Goal: Transaction & Acquisition: Purchase product/service

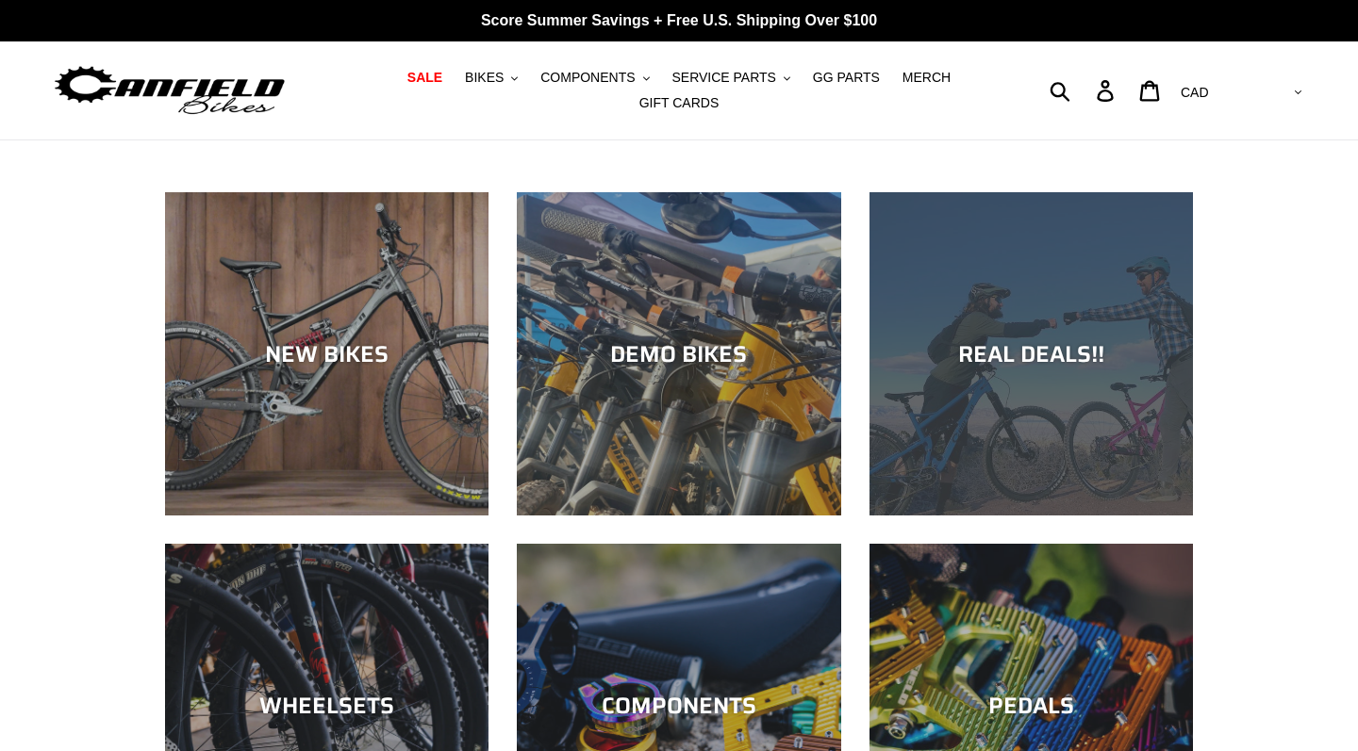
click at [1064, 516] on div "REAL DEALS!!" at bounding box center [1030, 516] width 323 height 0
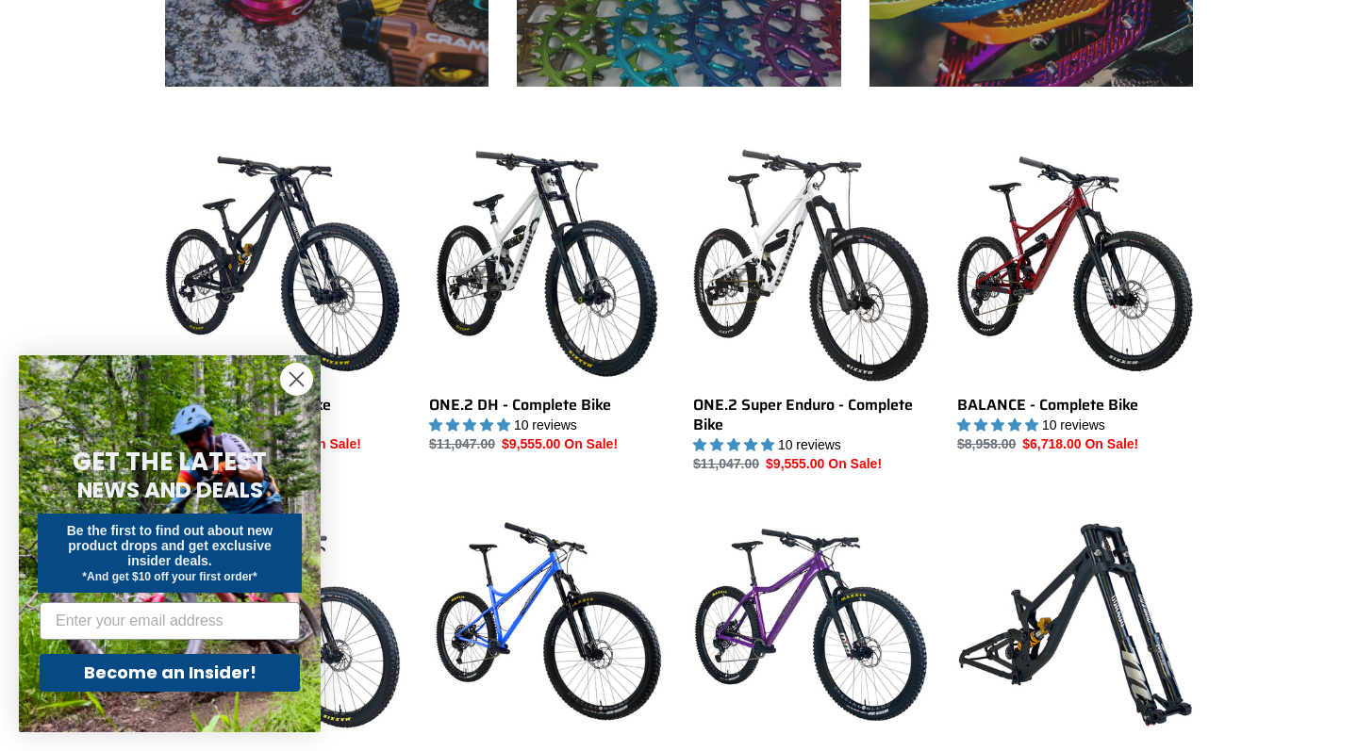
scroll to position [1156, 0]
click at [298, 371] on circle "Close dialog" at bounding box center [296, 379] width 31 height 31
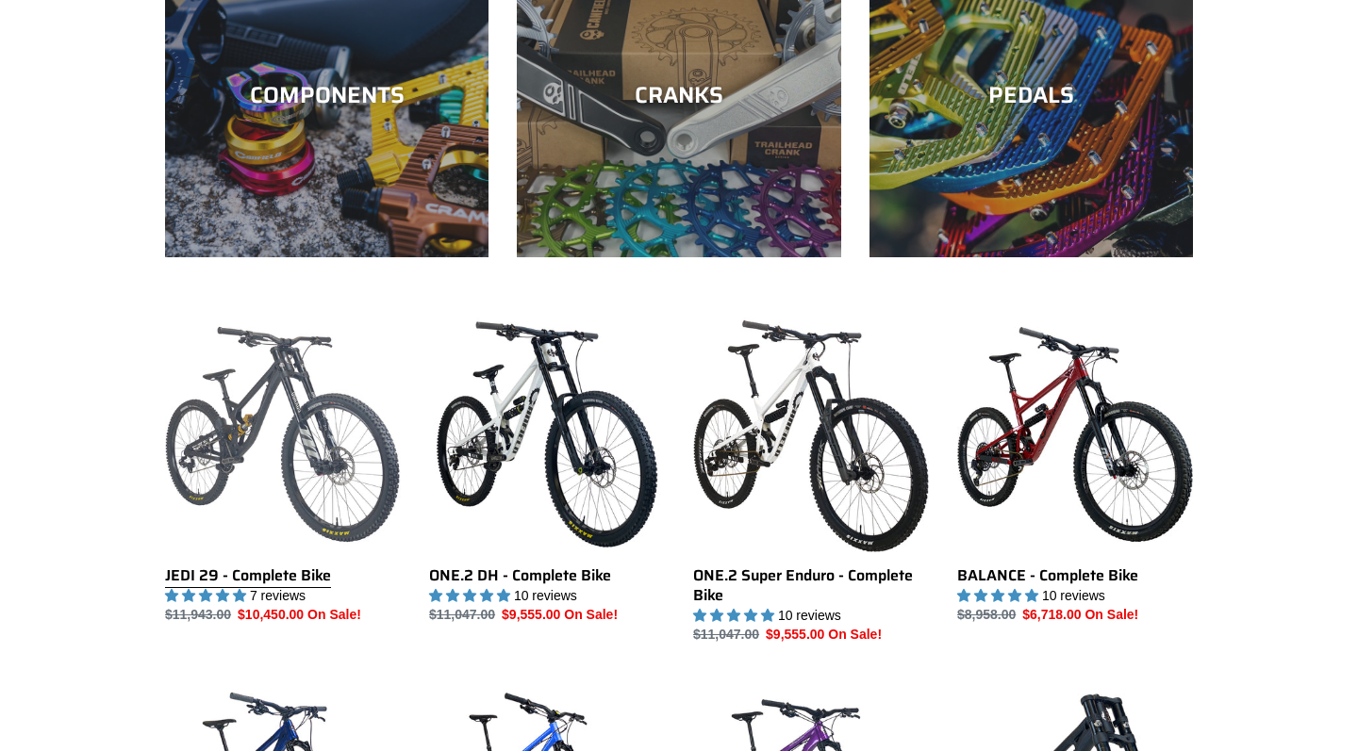
scroll to position [1028, 0]
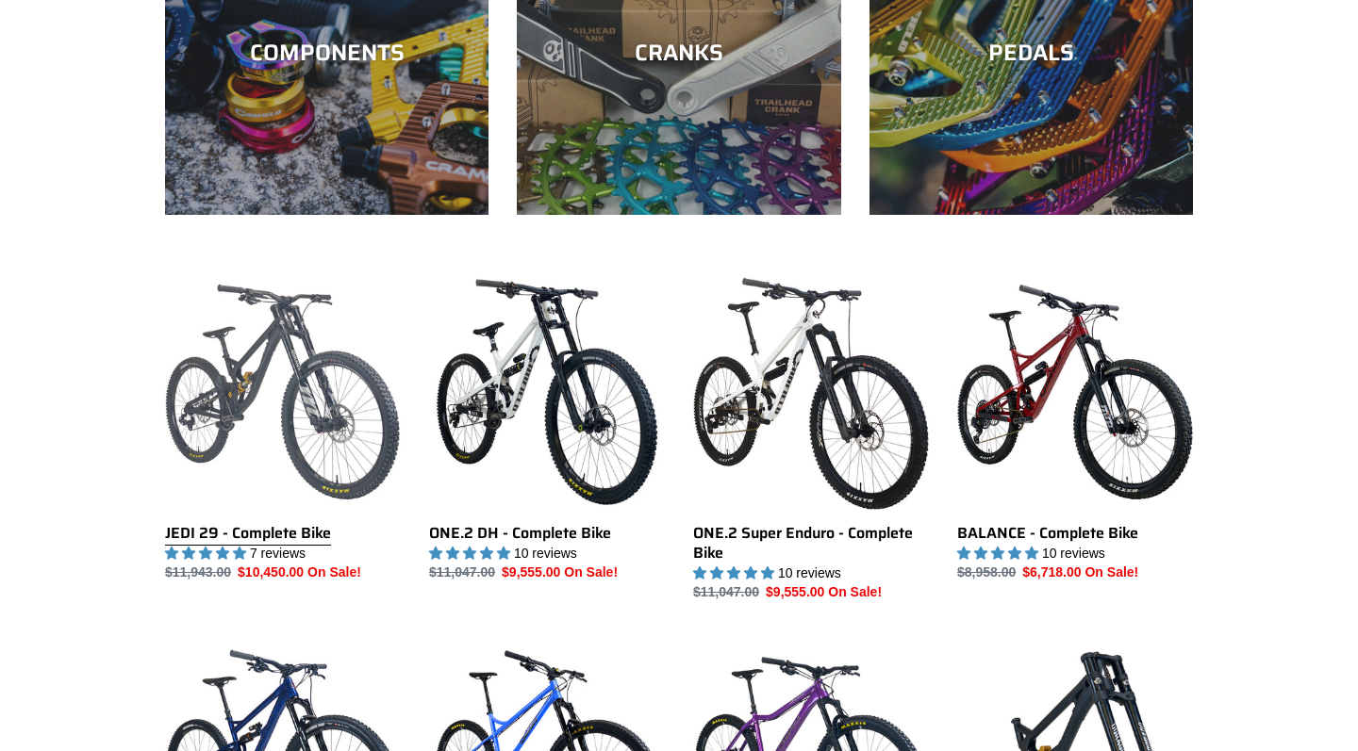
click at [343, 467] on link "JEDI 29 - Complete Bike" at bounding box center [283, 428] width 236 height 309
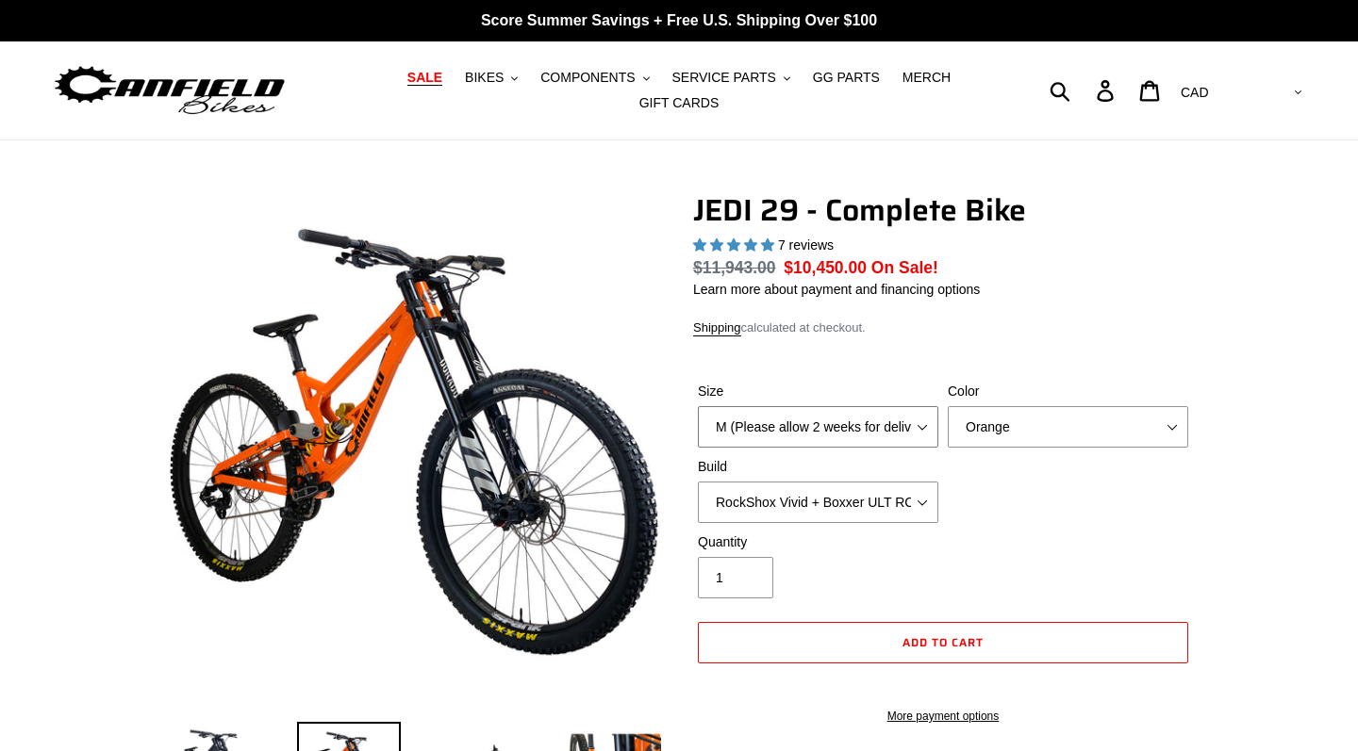
select select "L (Please allow 2 weeks for delivery)"
select select "Stealth Black"
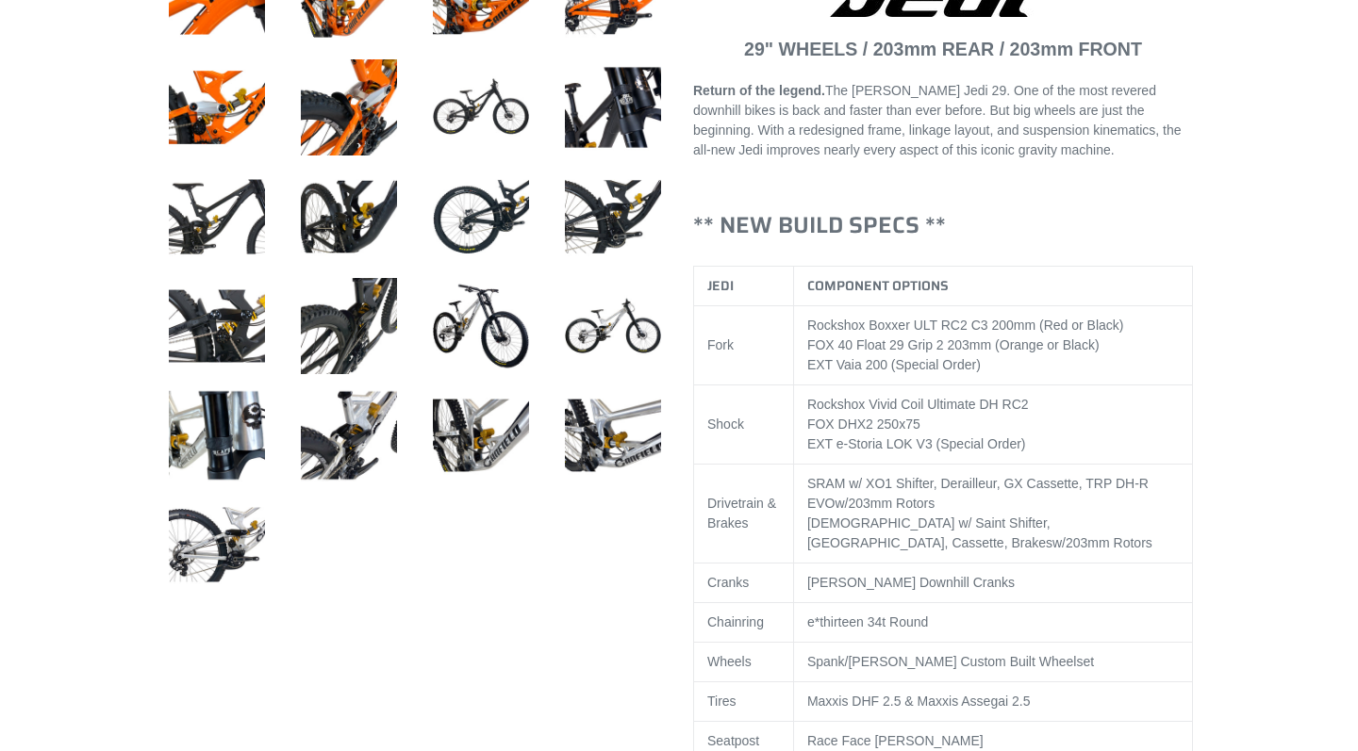
scroll to position [633, 0]
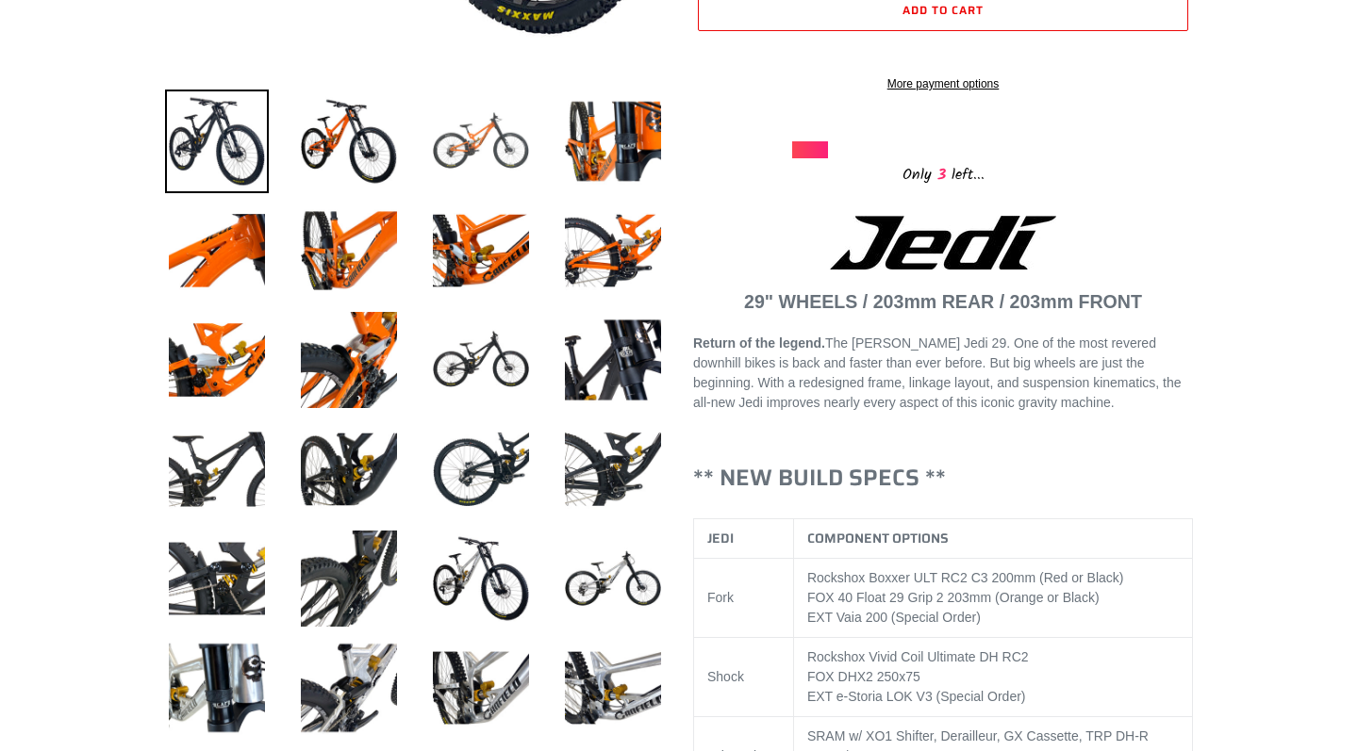
click at [477, 146] on img at bounding box center [481, 142] width 104 height 104
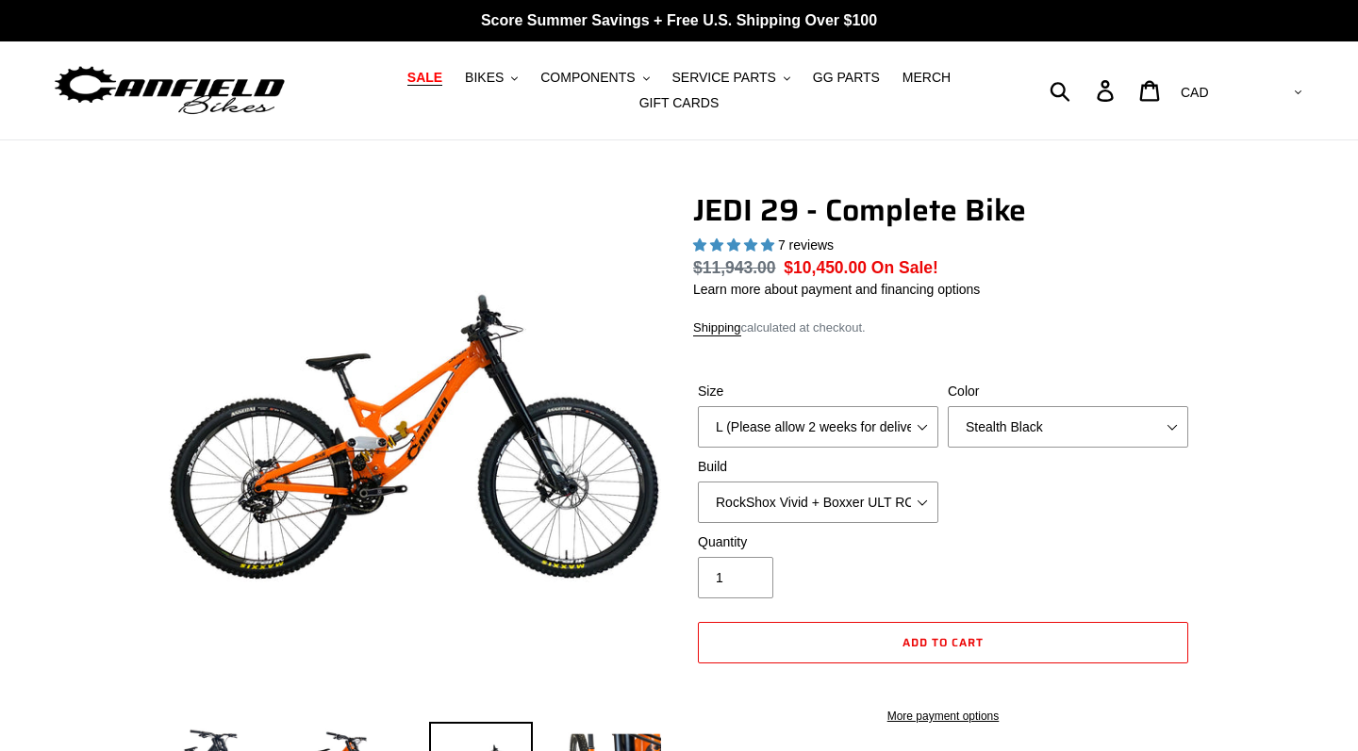
scroll to position [0, 0]
click at [483, 77] on span "BIKES" at bounding box center [484, 78] width 39 height 16
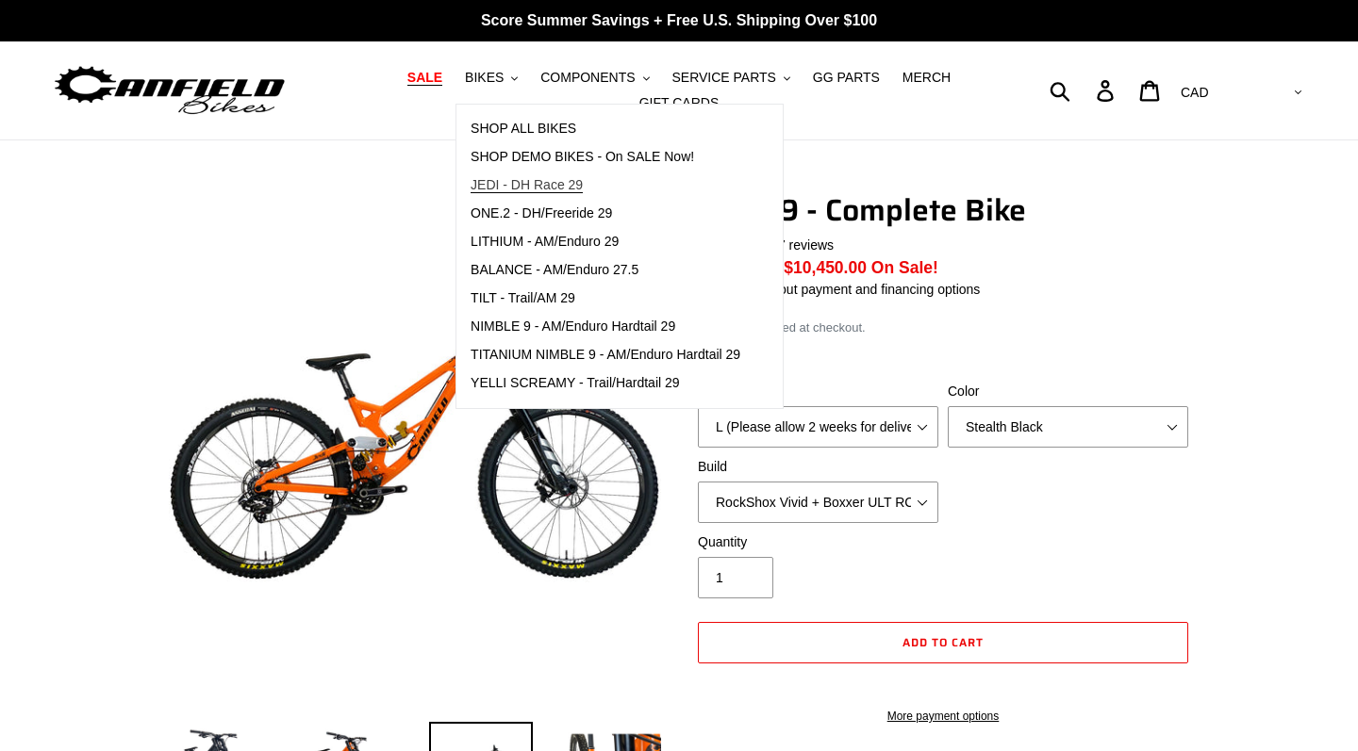
click at [517, 182] on span "JEDI - DH Race 29" at bounding box center [526, 185] width 112 height 16
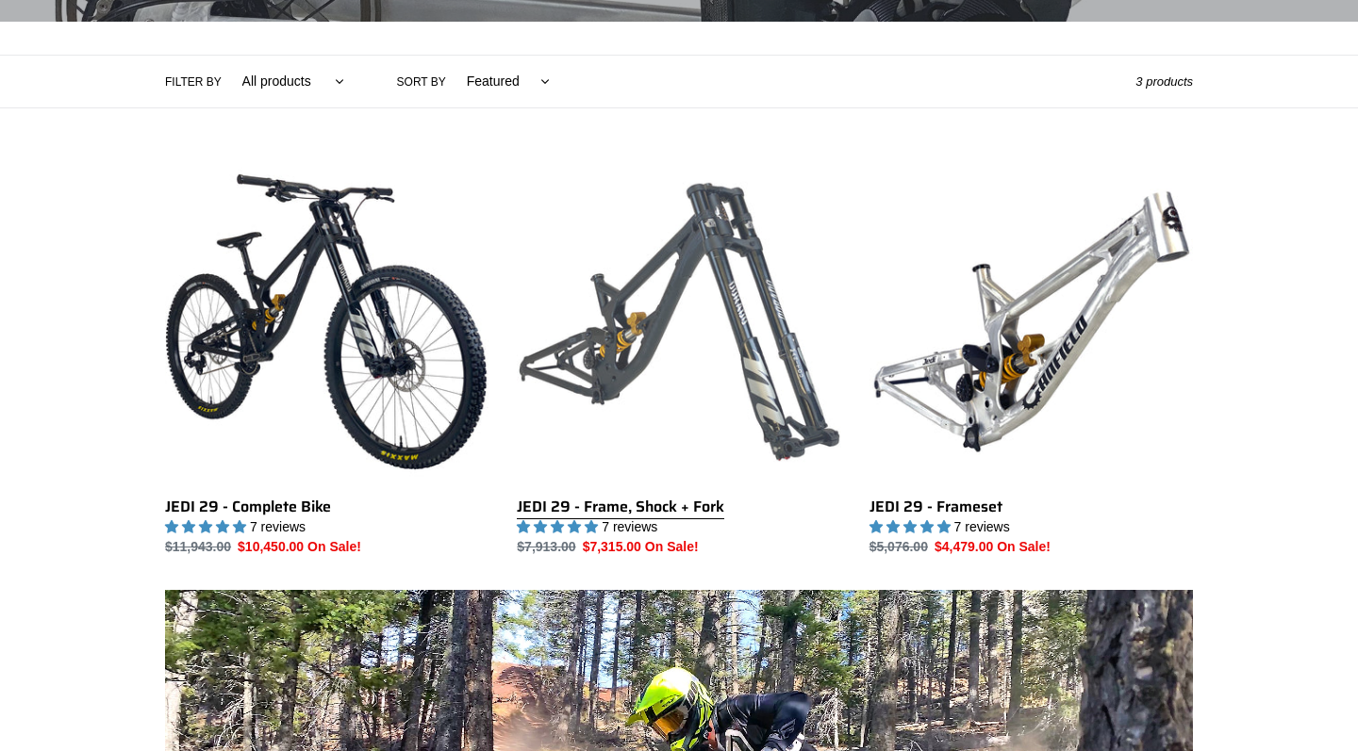
click at [700, 337] on link "JEDI 29 - Frame, Shock + Fork" at bounding box center [678, 358] width 323 height 397
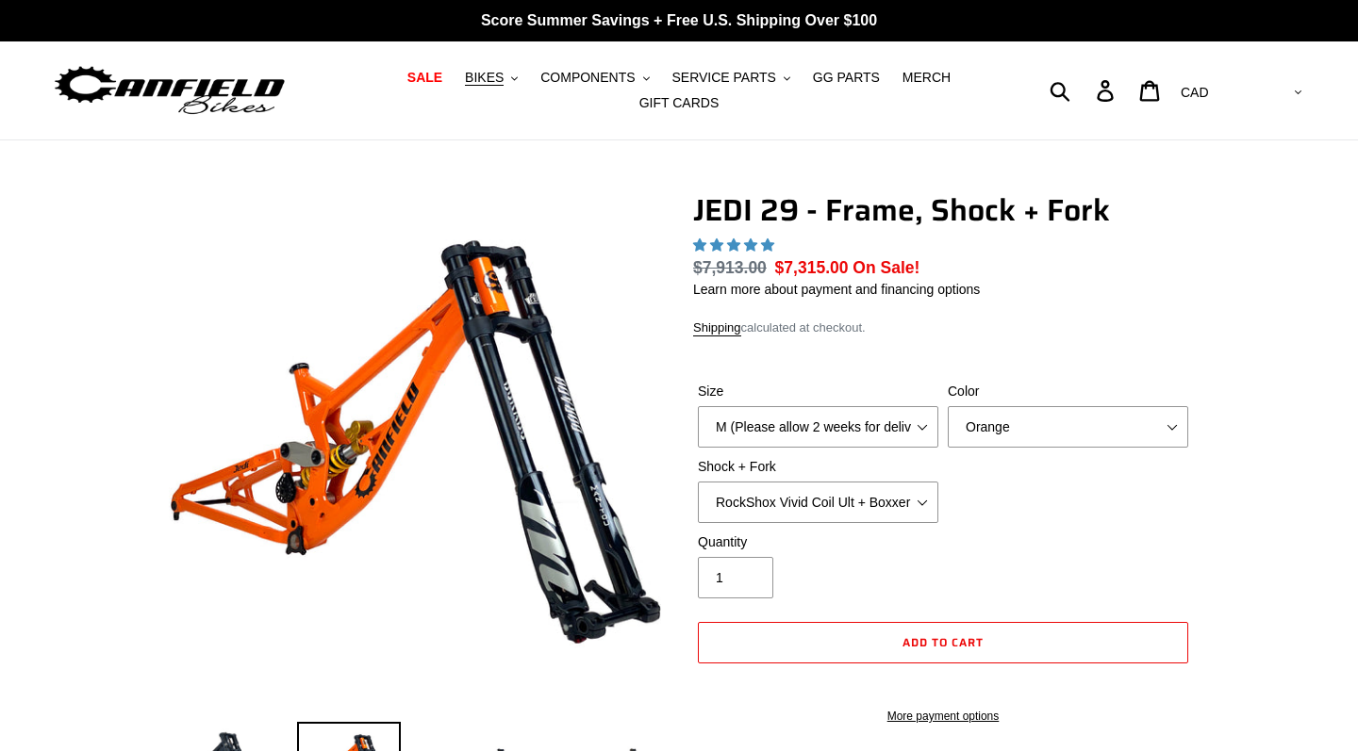
select select "highest-rating"
select select "L (Please allow 2 weeks for delivery)"
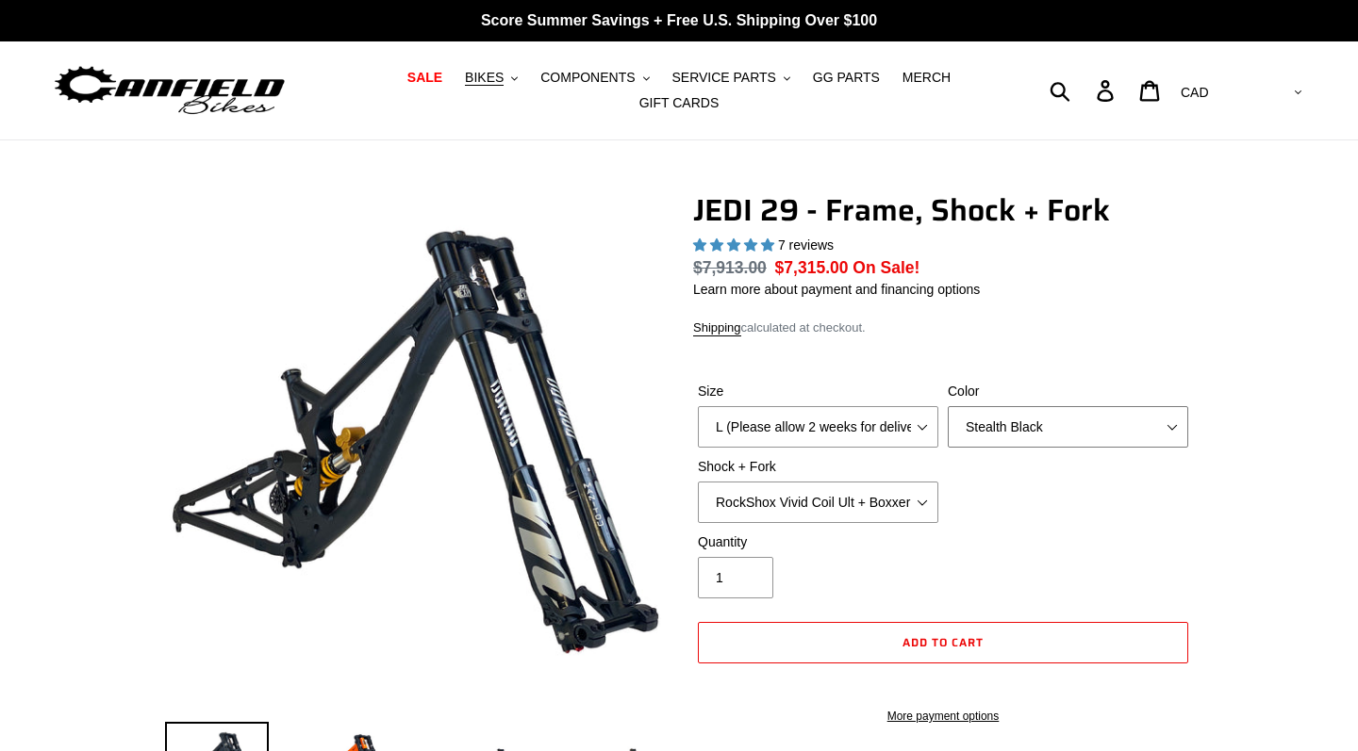
select select "Raw"
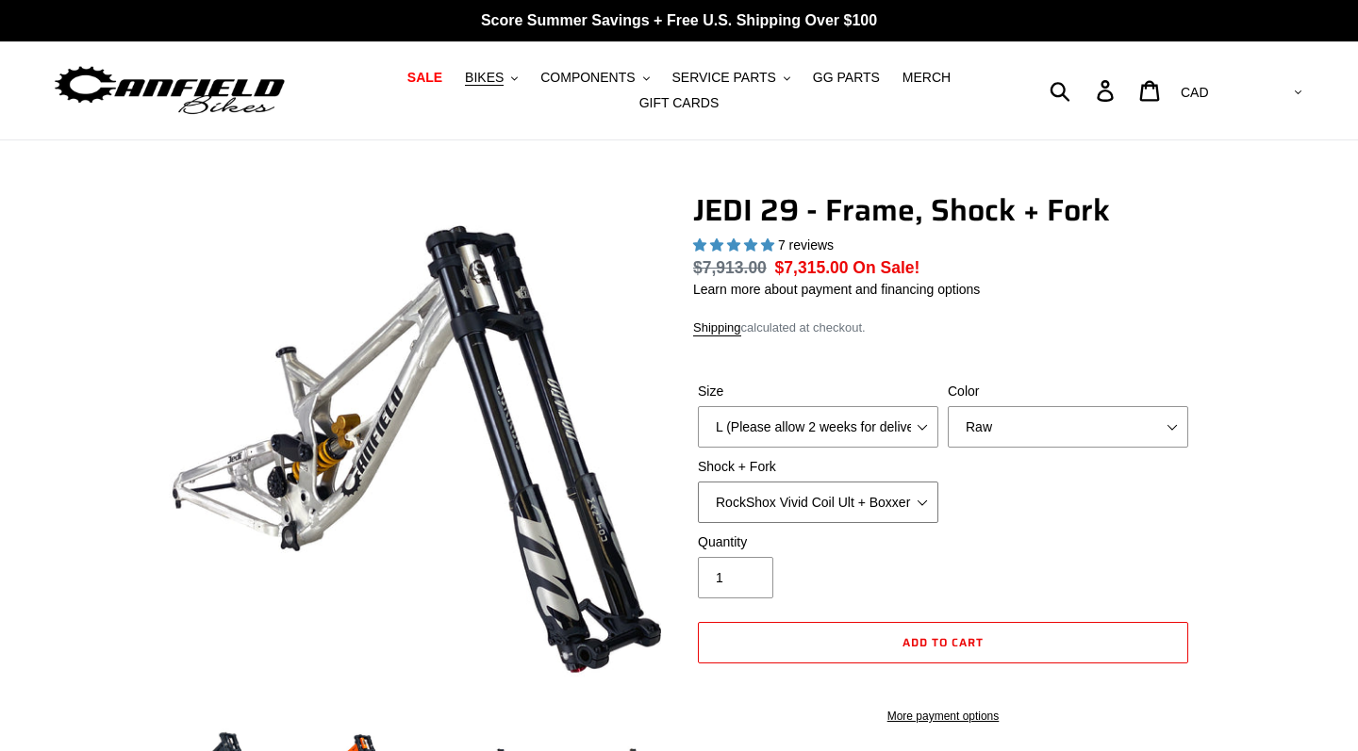
select select "EXT Storia LOK V3 + EXT Vaia 200"
